Goal: Information Seeking & Learning: Check status

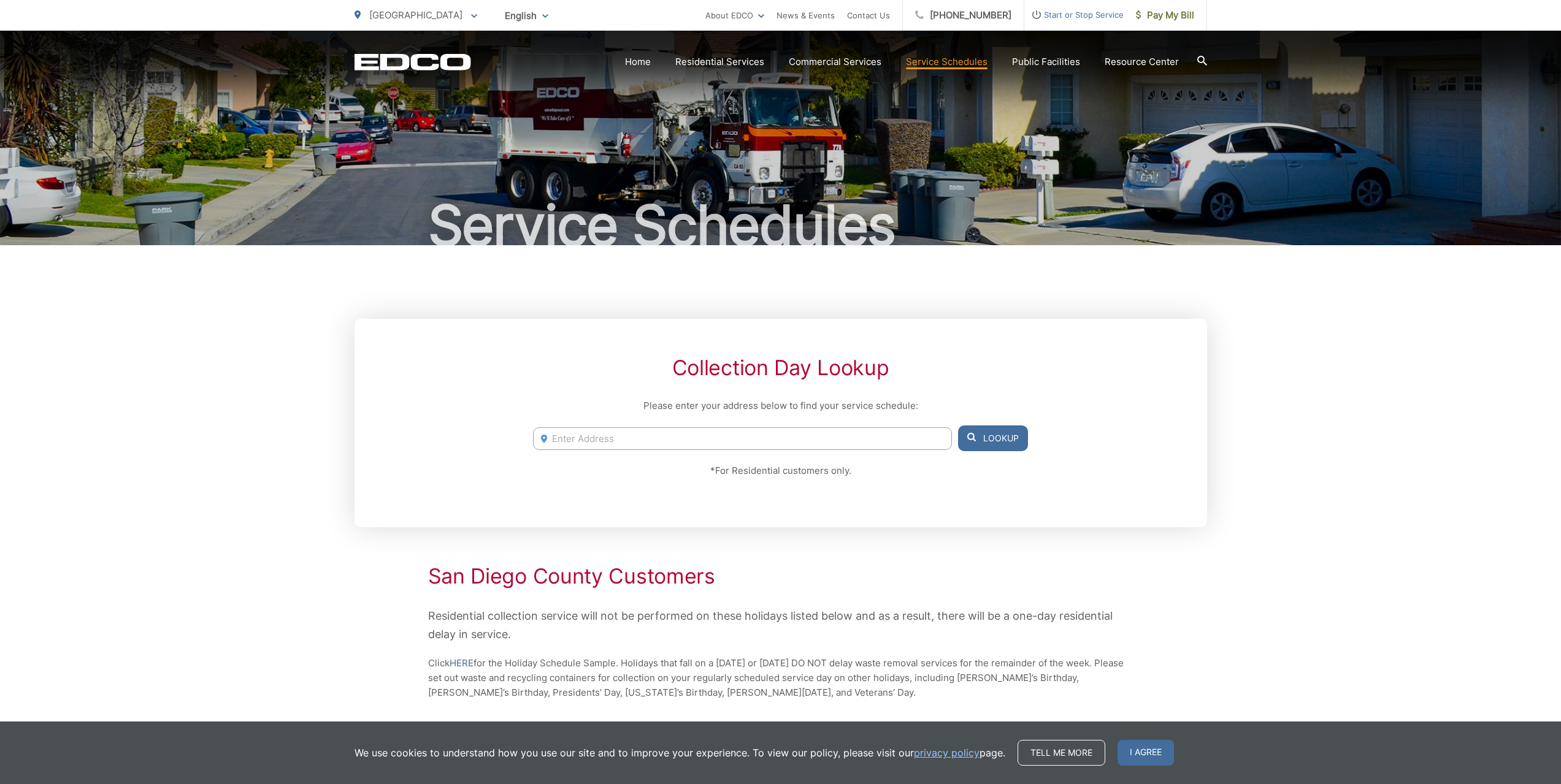
click at [617, 439] on input "Enter Address" at bounding box center [741, 439] width 418 height 23
click at [618, 442] on input "5481" at bounding box center [741, 439] width 418 height 23
type input "5481 santa margarita st san diego ca"
click at [978, 438] on button "Lookup" at bounding box center [993, 438] width 70 height 26
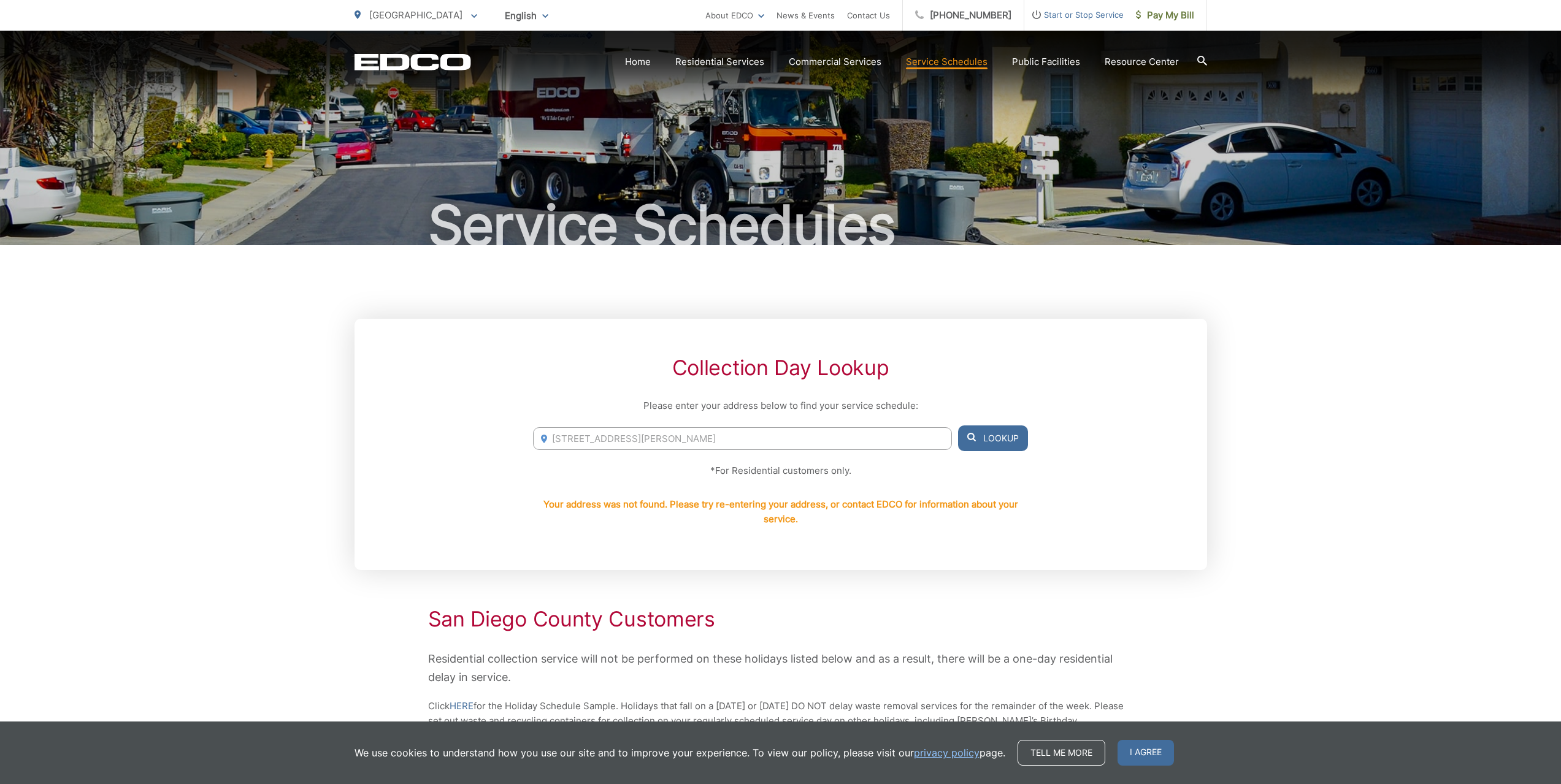
click at [985, 434] on button "Lookup" at bounding box center [993, 438] width 70 height 26
click at [651, 61] on link "Home" at bounding box center [637, 61] width 26 height 14
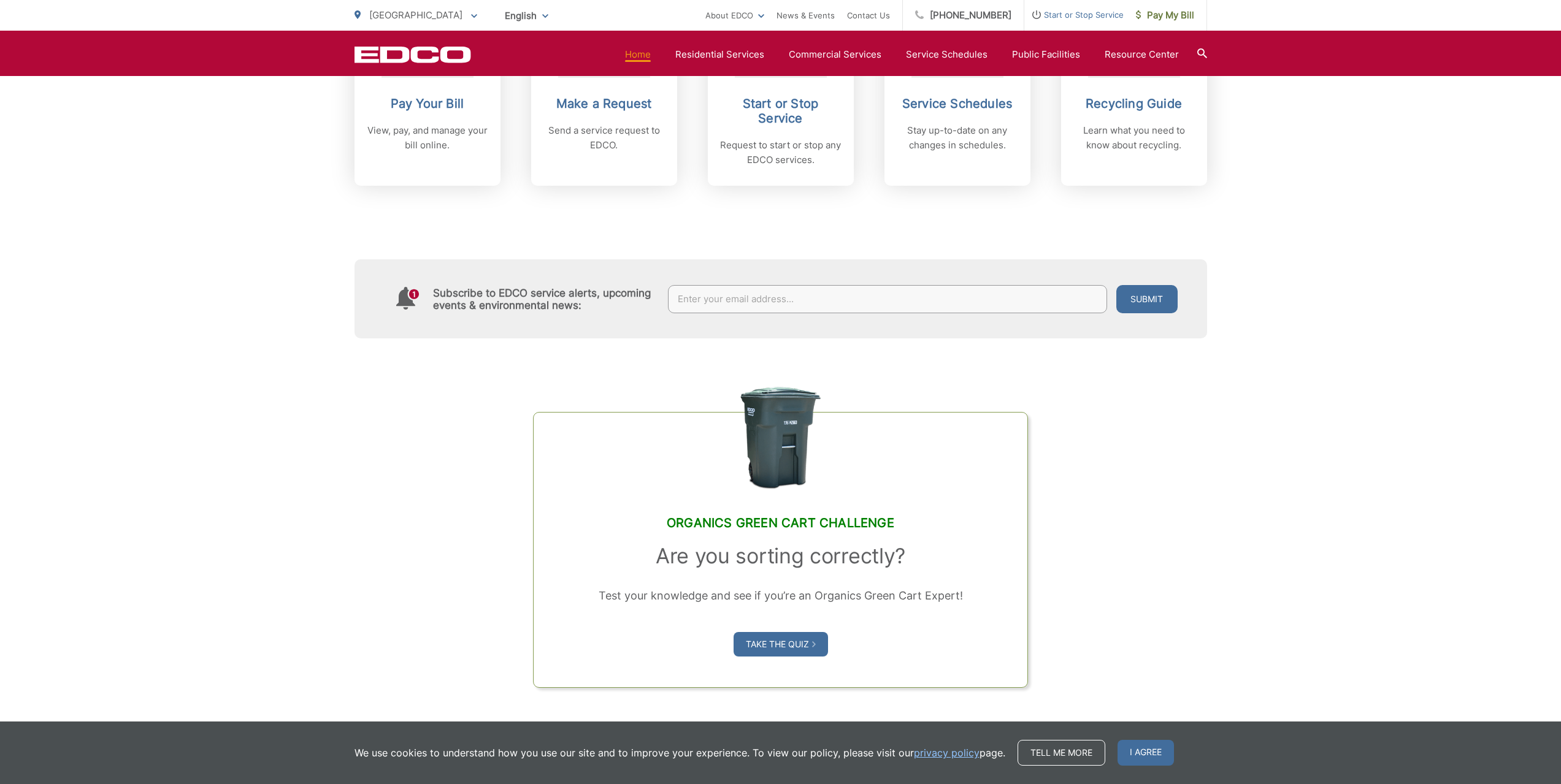
scroll to position [613, 0]
click at [882, 294] on input "text" at bounding box center [887, 297] width 439 height 28
type input "[EMAIL_ADDRESS][PERSON_NAME][DOMAIN_NAME]"
click at [1148, 299] on button "Submit" at bounding box center [1147, 297] width 62 height 28
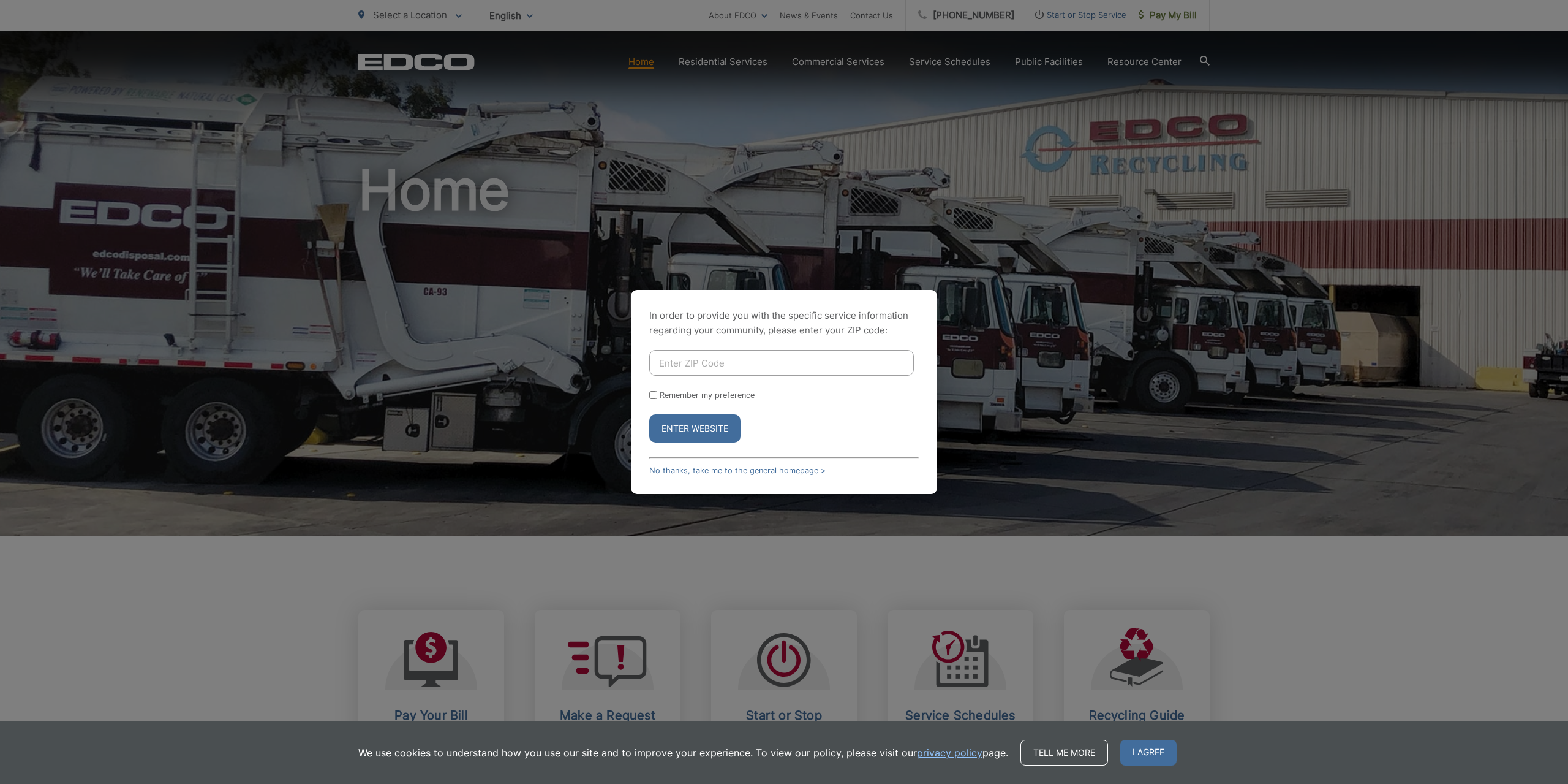
click at [839, 358] on input "Enter ZIP Code" at bounding box center [782, 362] width 265 height 26
type input "92114"
click at [655, 396] on input "Remember my preference" at bounding box center [653, 395] width 8 height 8
checkbox input "true"
click at [686, 426] on button "Enter Website" at bounding box center [694, 428] width 91 height 28
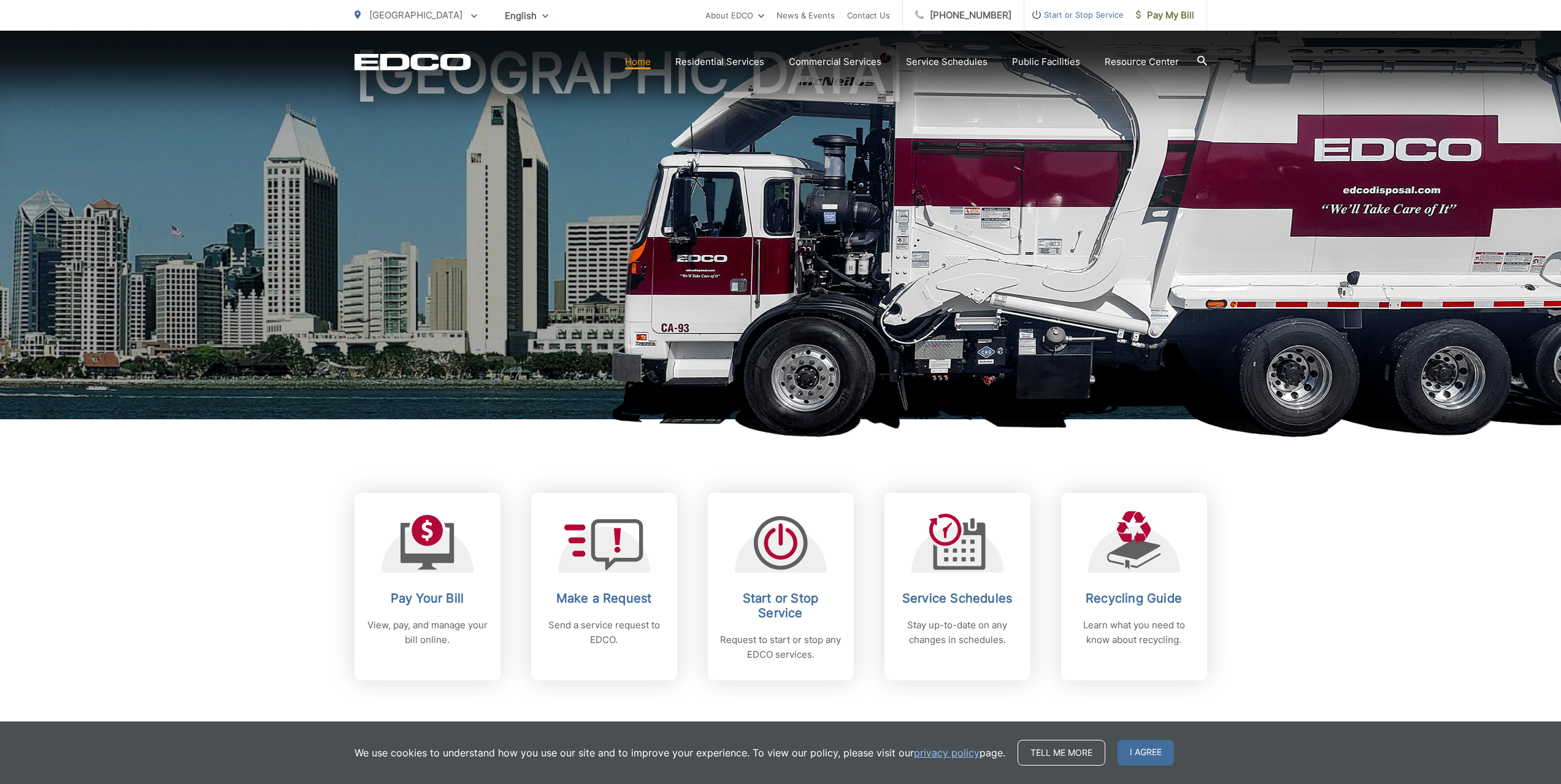
scroll to position [184, 0]
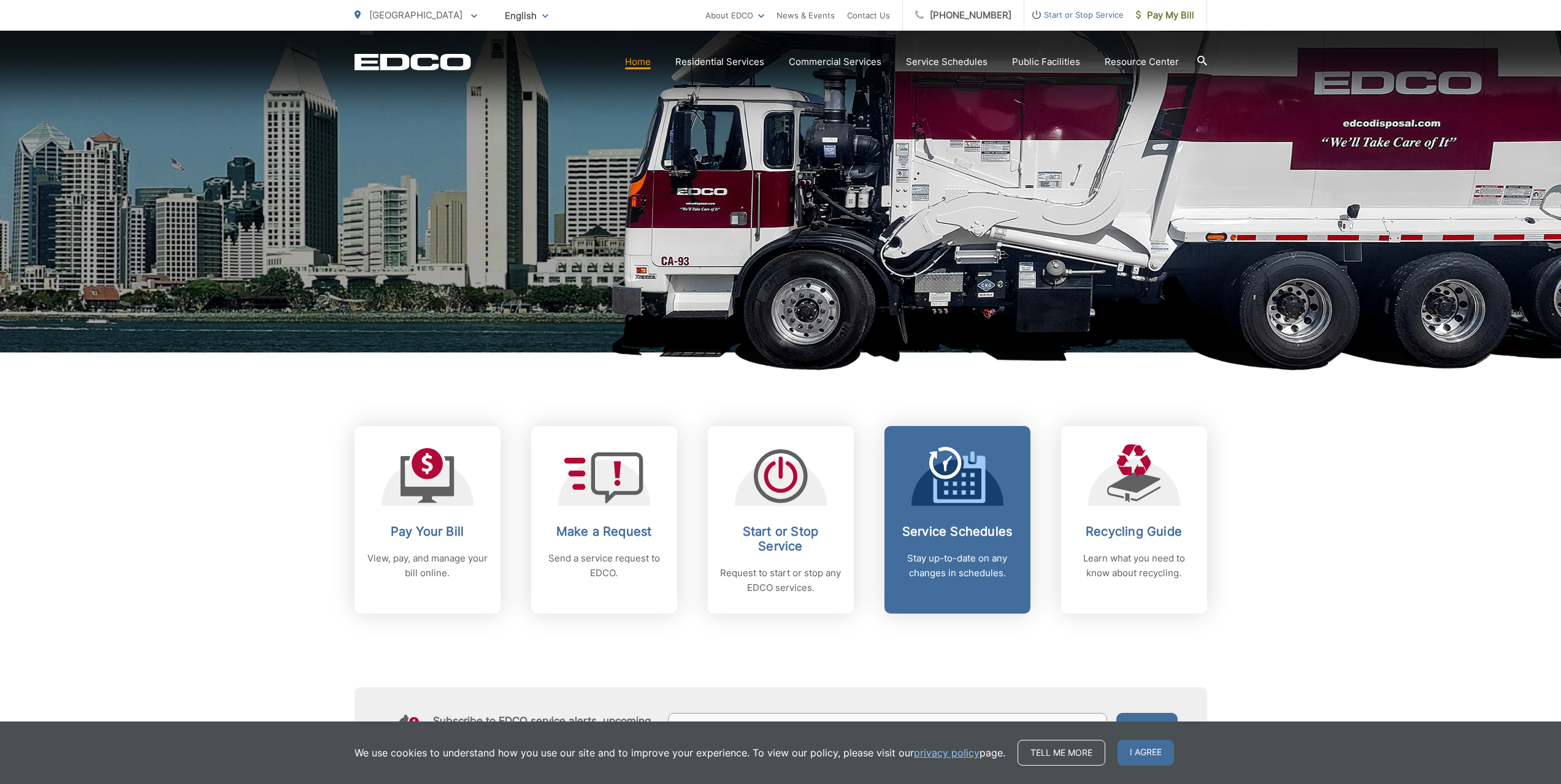
click at [961, 514] on link "Service Schedules Stay up-to-date on any changes in schedules." at bounding box center [957, 519] width 146 height 187
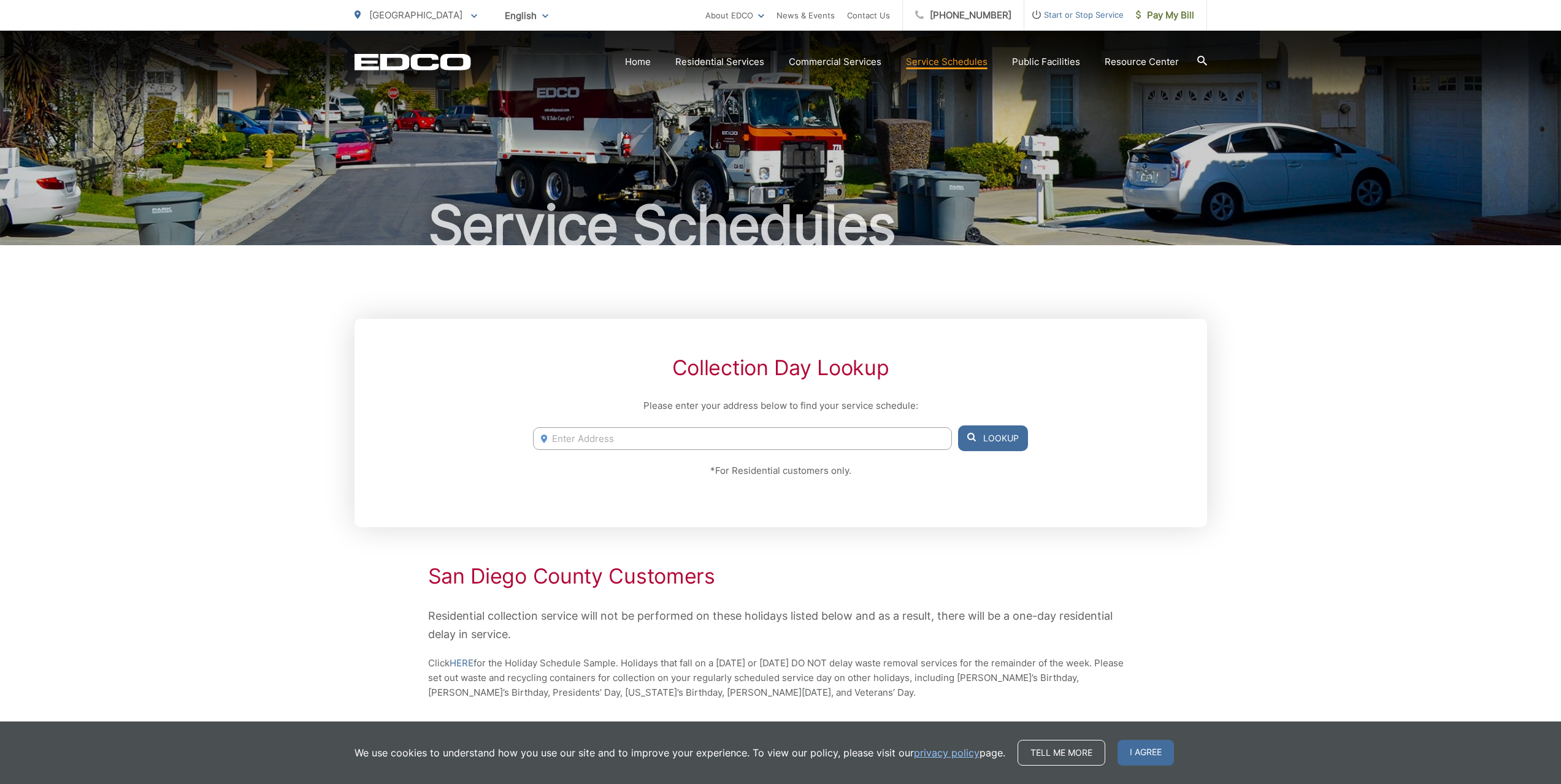
click at [765, 439] on input "Enter Address" at bounding box center [741, 439] width 418 height 23
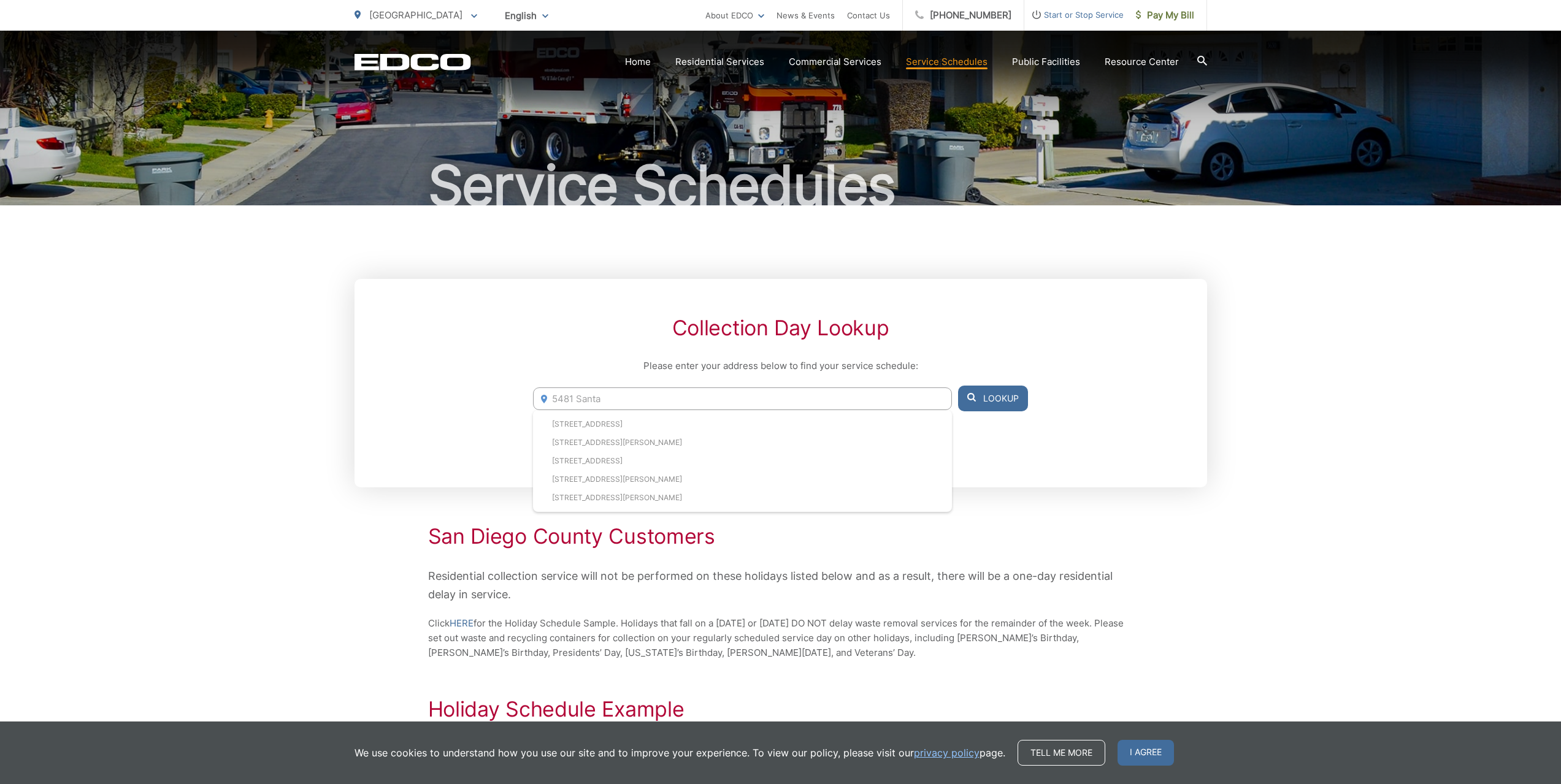
scroll to position [61, 0]
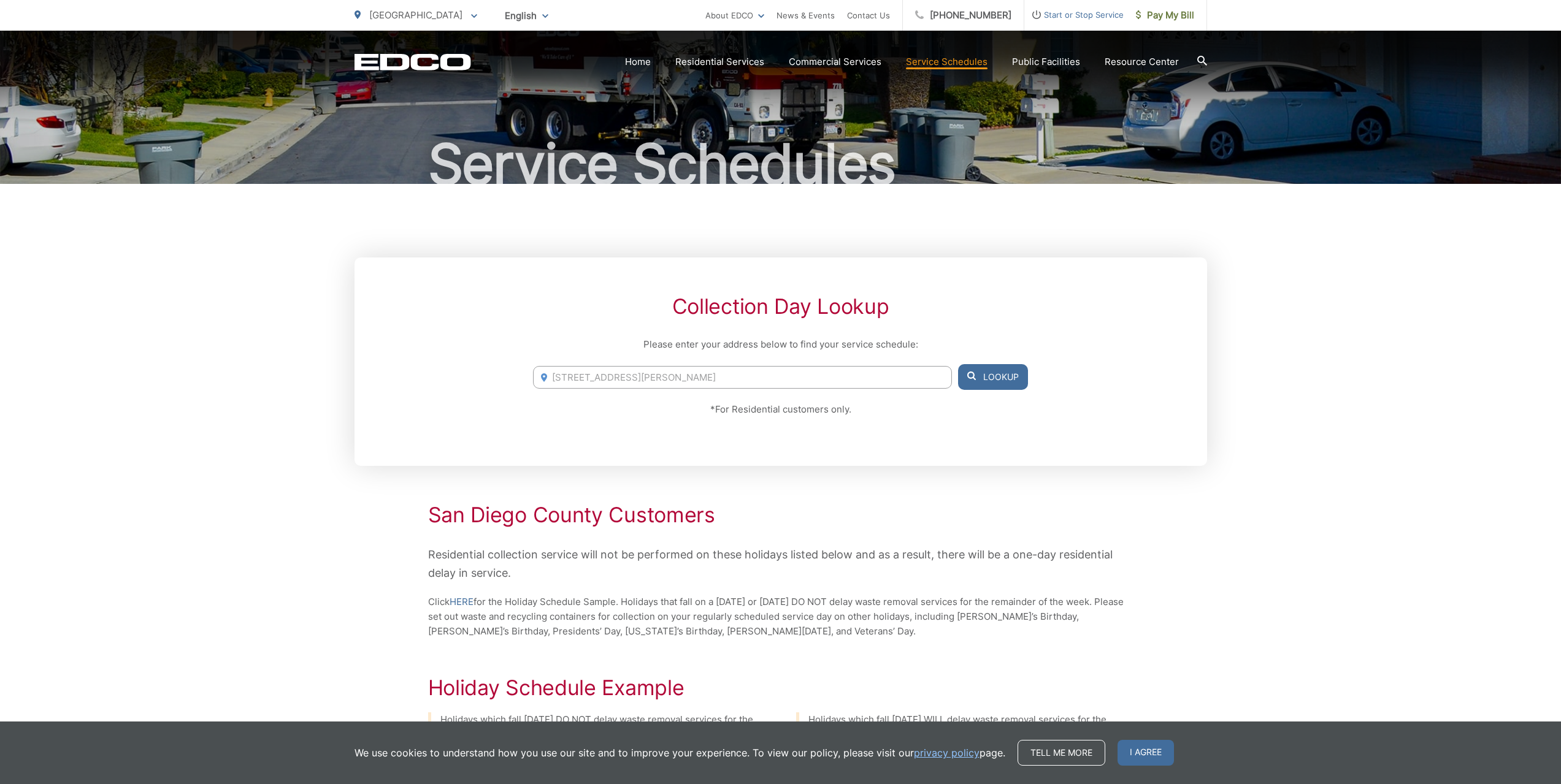
type input "[STREET_ADDRESS][PERSON_NAME]"
click at [988, 375] on button "Lookup" at bounding box center [993, 377] width 70 height 26
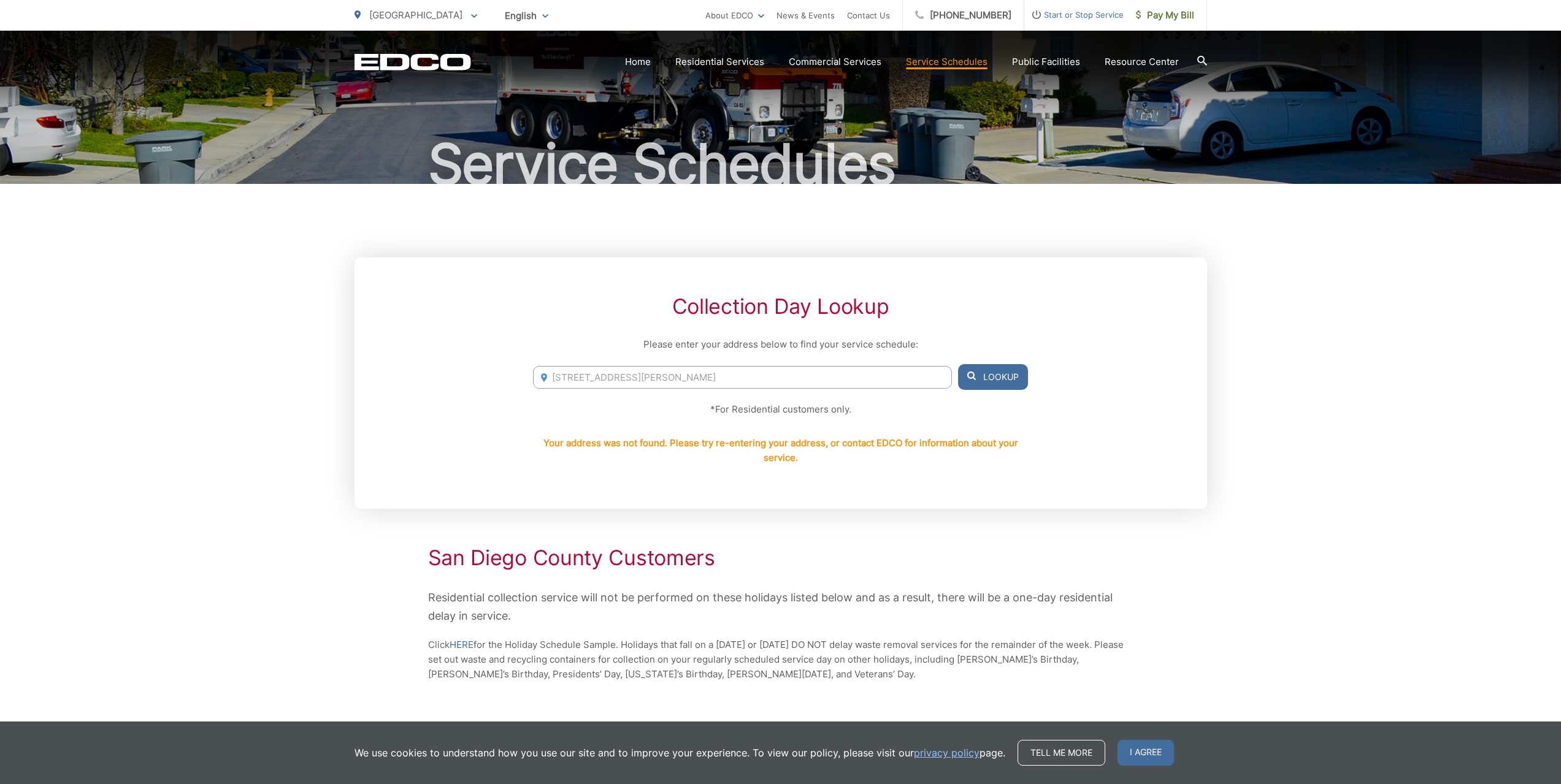
scroll to position [123, 0]
